Goal: Find specific page/section: Locate a particular part of the current website

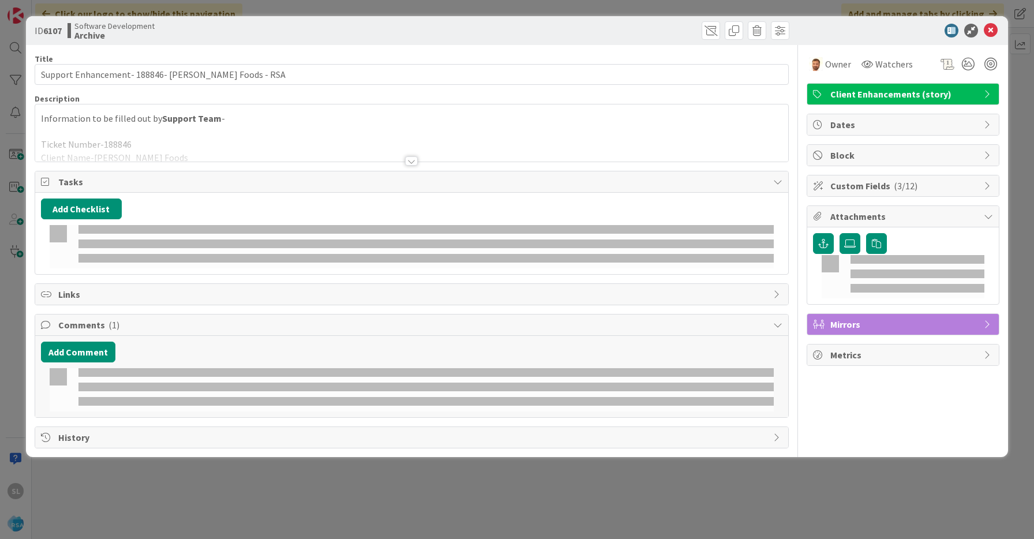
click at [13, 50] on div "ID 6107 Software Development Archive Title 48 / 128 Support Enhancement- 188846…" at bounding box center [517, 269] width 1034 height 539
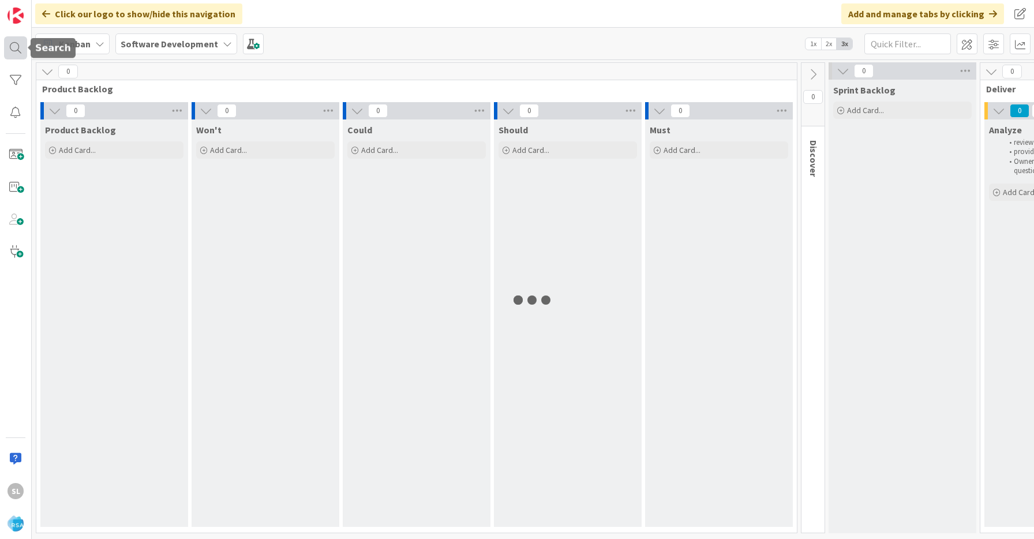
click at [16, 54] on div at bounding box center [15, 47] width 23 height 23
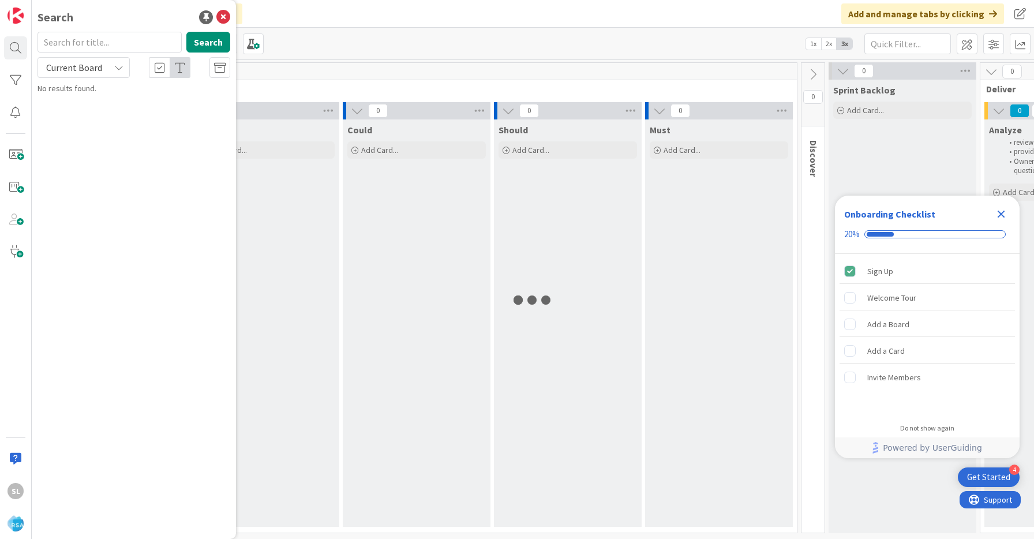
click at [94, 42] on input "text" at bounding box center [110, 42] width 144 height 21
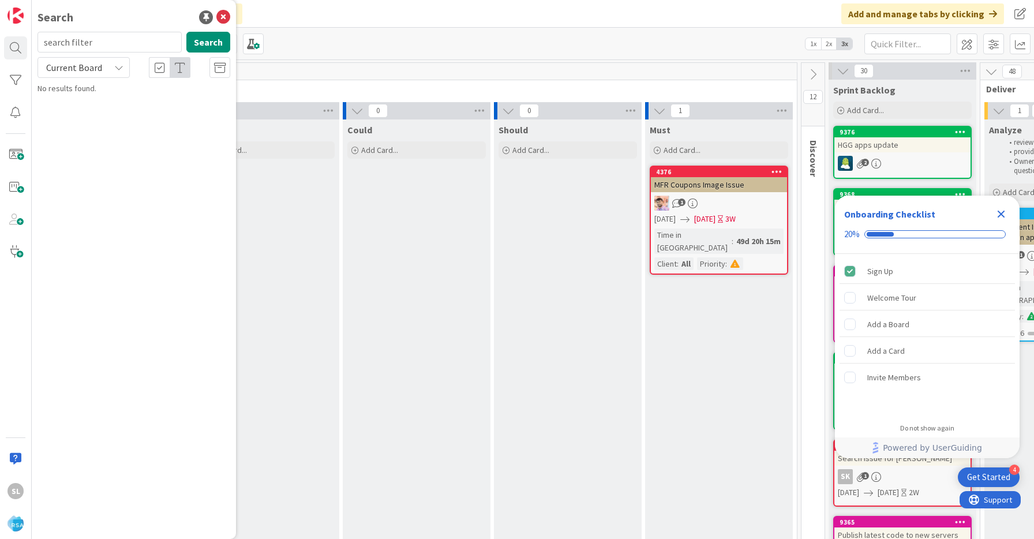
type input "search filter"
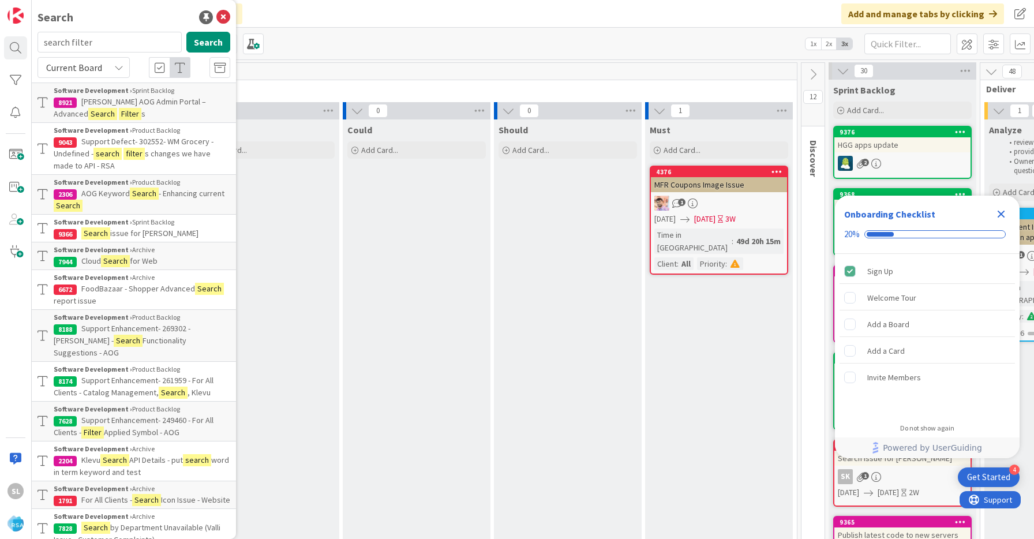
click at [158, 111] on p "[PERSON_NAME] AOG Admin Portal – Advanced Search Filter s" at bounding box center [142, 108] width 177 height 24
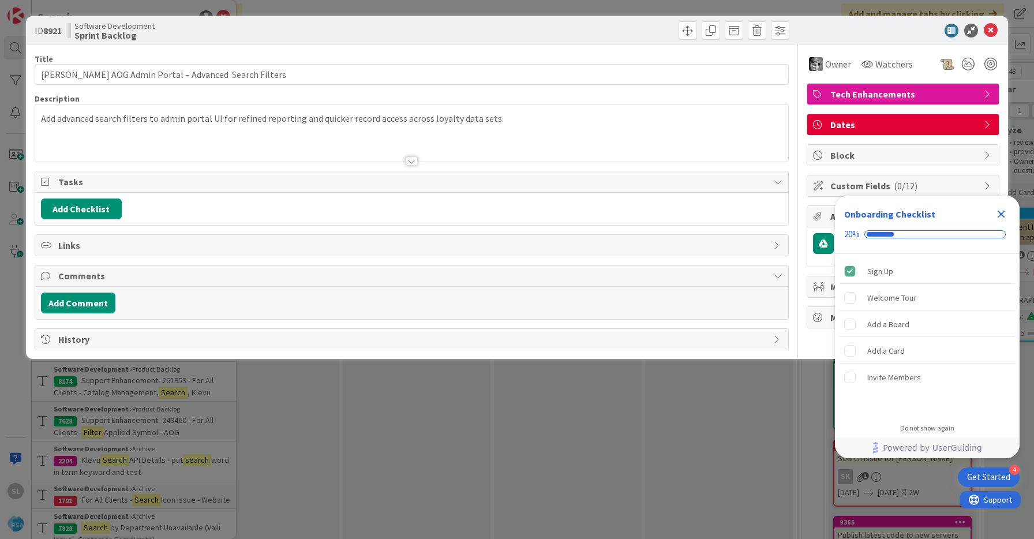
click at [412, 164] on div at bounding box center [411, 160] width 13 height 9
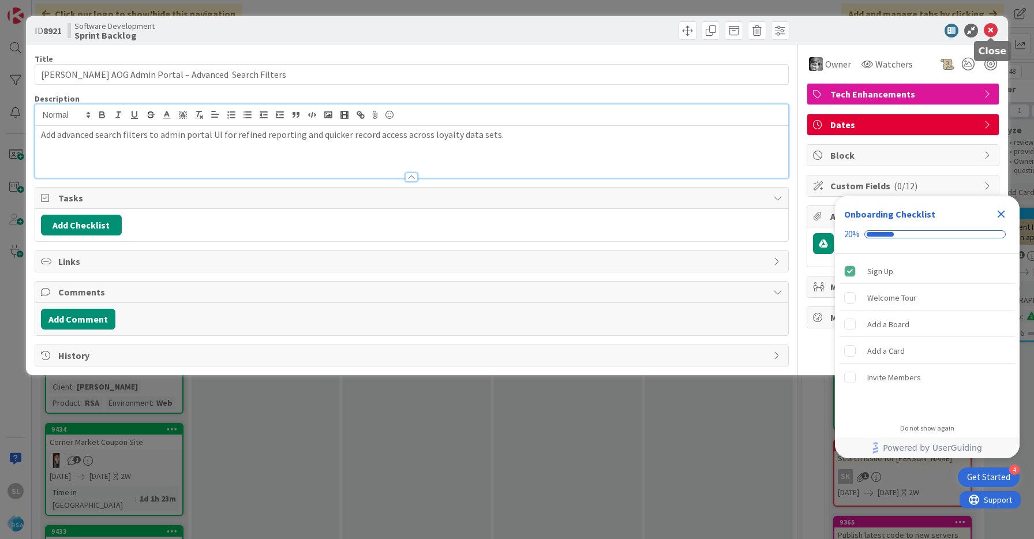
click at [989, 28] on icon at bounding box center [991, 31] width 14 height 14
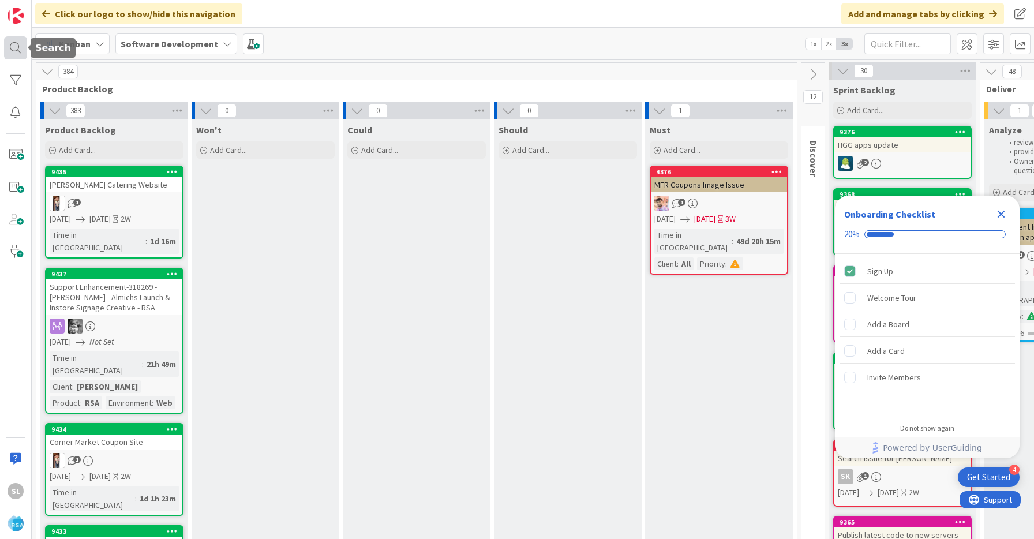
click at [14, 41] on div at bounding box center [15, 47] width 23 height 23
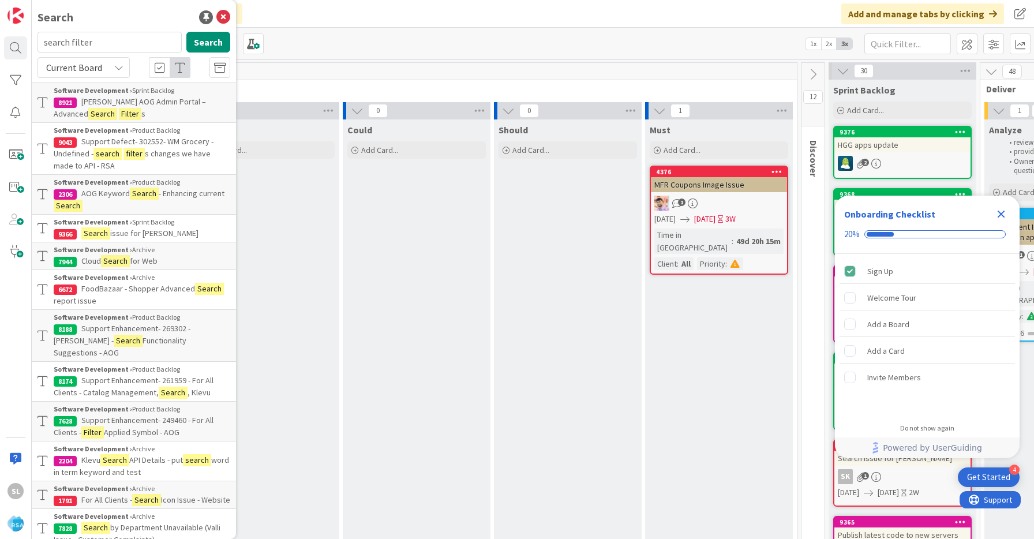
click at [139, 111] on p "[PERSON_NAME] AOG Admin Portal – Advanced Search Filter s" at bounding box center [142, 108] width 177 height 24
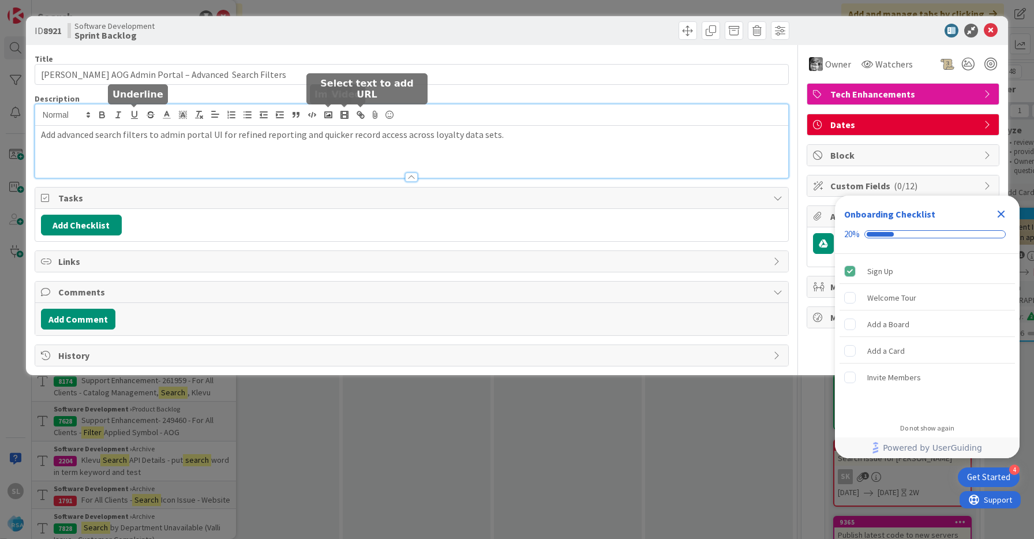
drag, startPoint x: 103, startPoint y: 121, endPoint x: 371, endPoint y: 119, distance: 268.4
click at [371, 119] on div "Add advanced search filters to admin portal UI for refined reporting and quicke…" at bounding box center [411, 140] width 753 height 73
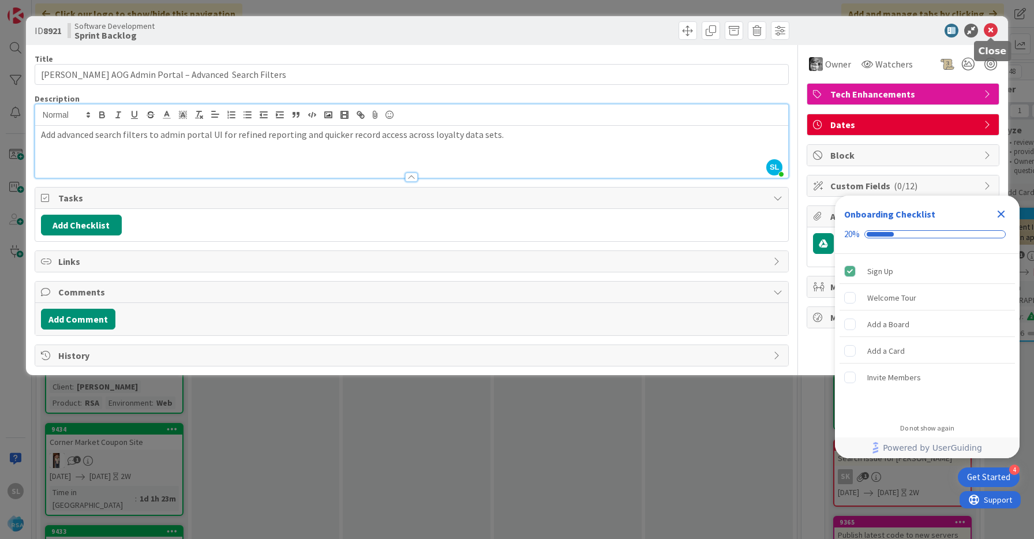
click at [995, 24] on icon at bounding box center [991, 31] width 14 height 14
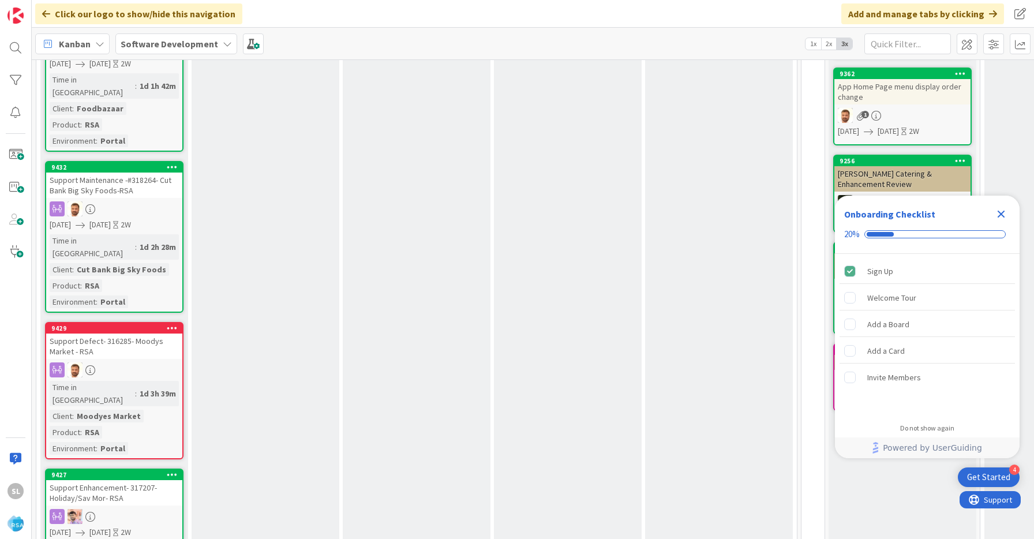
scroll to position [527, 0]
